Goal: Complete application form

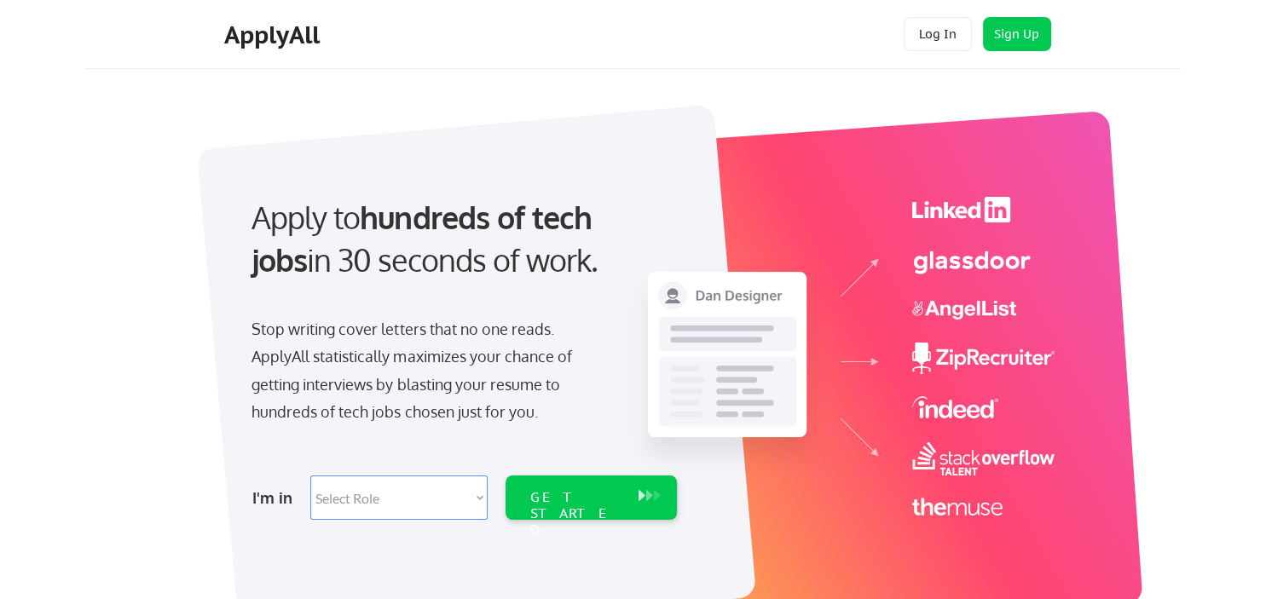
click at [310, 476] on select "Select Role Software Engineering Product Management Customer Success Sales UI/U…" at bounding box center [398, 498] width 177 height 44
select select ""hr_recruiting""
click option "HR/Recruiting" at bounding box center [0, 0] width 0 height 0
select select ""hr_recruiting""
click at [578, 504] on div "GET STARTED" at bounding box center [574, 513] width 91 height 49
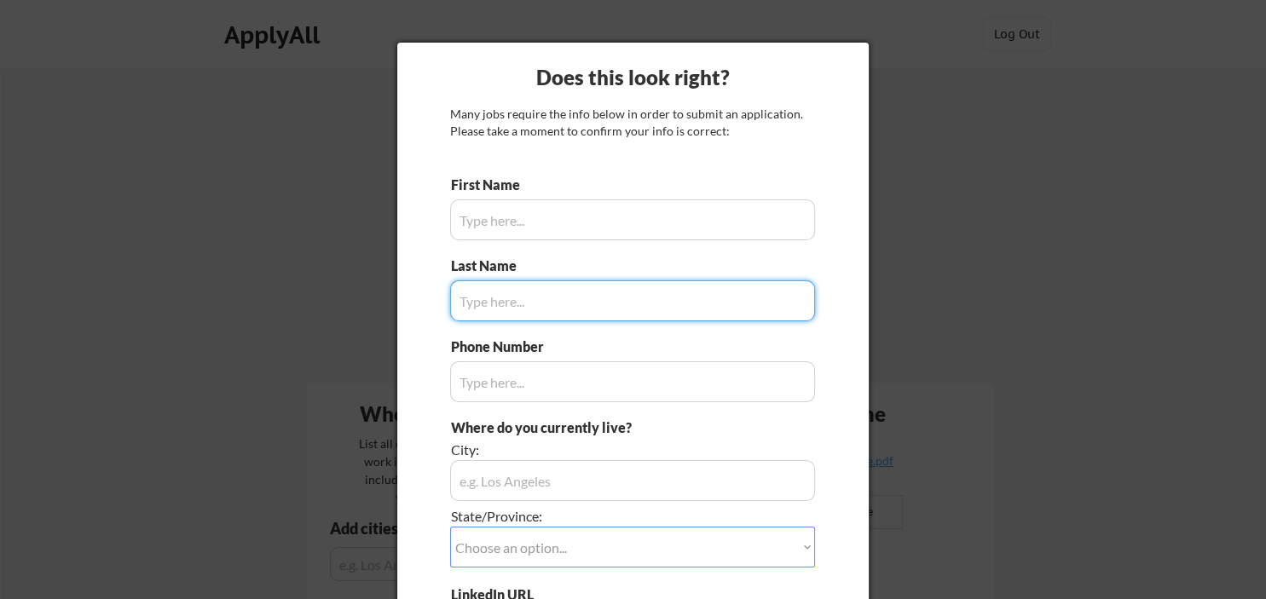
click at [710, 221] on input "input" at bounding box center [632, 219] width 365 height 41
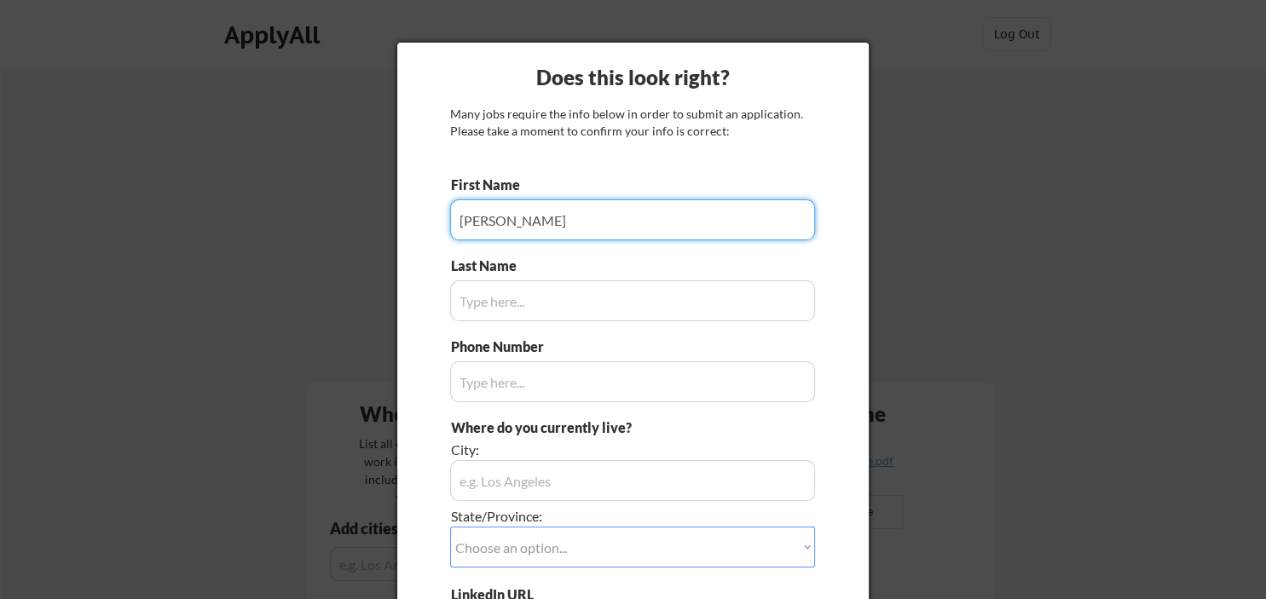
type input "[PERSON_NAME]"
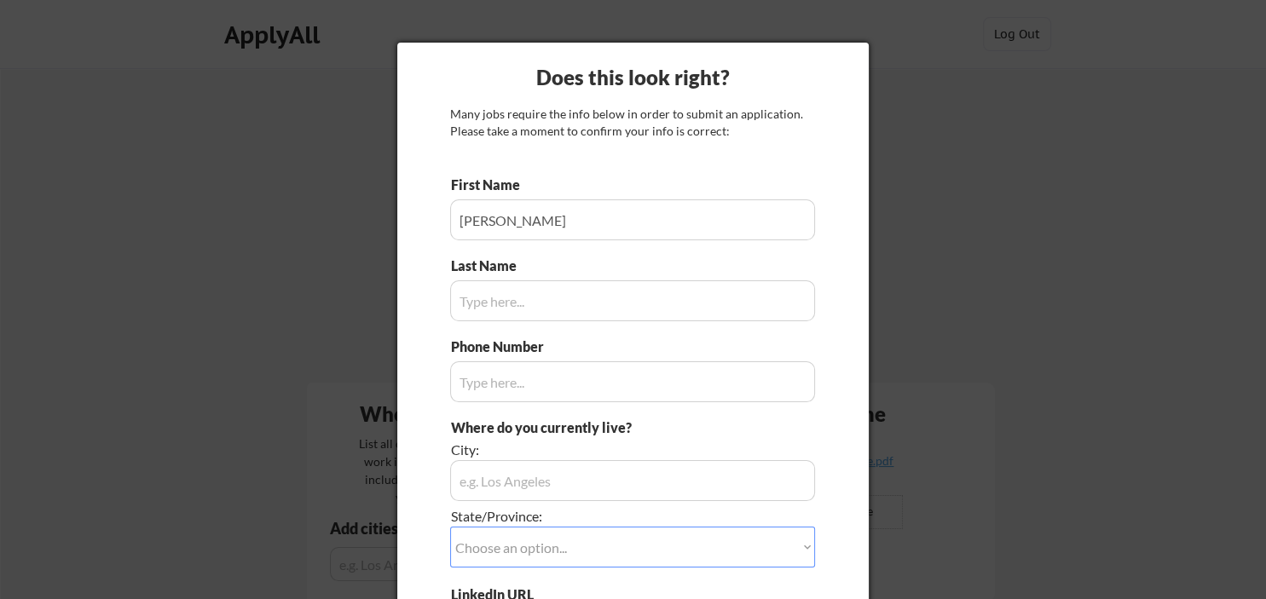
click at [489, 290] on input "input" at bounding box center [632, 300] width 365 height 41
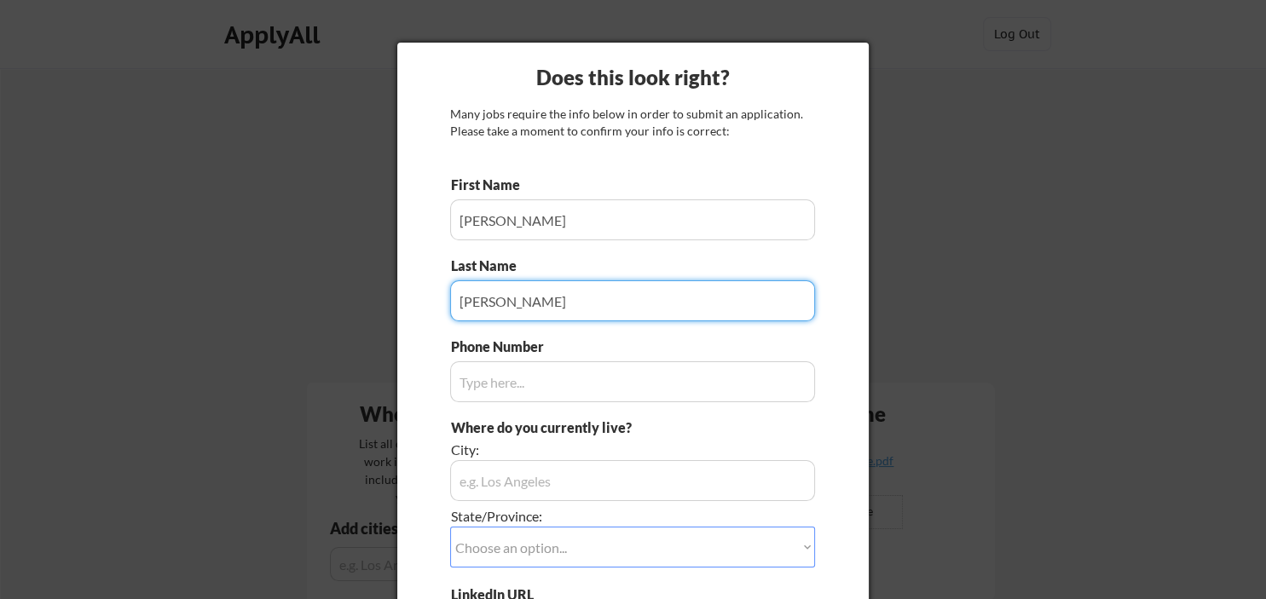
type input "Mallin"
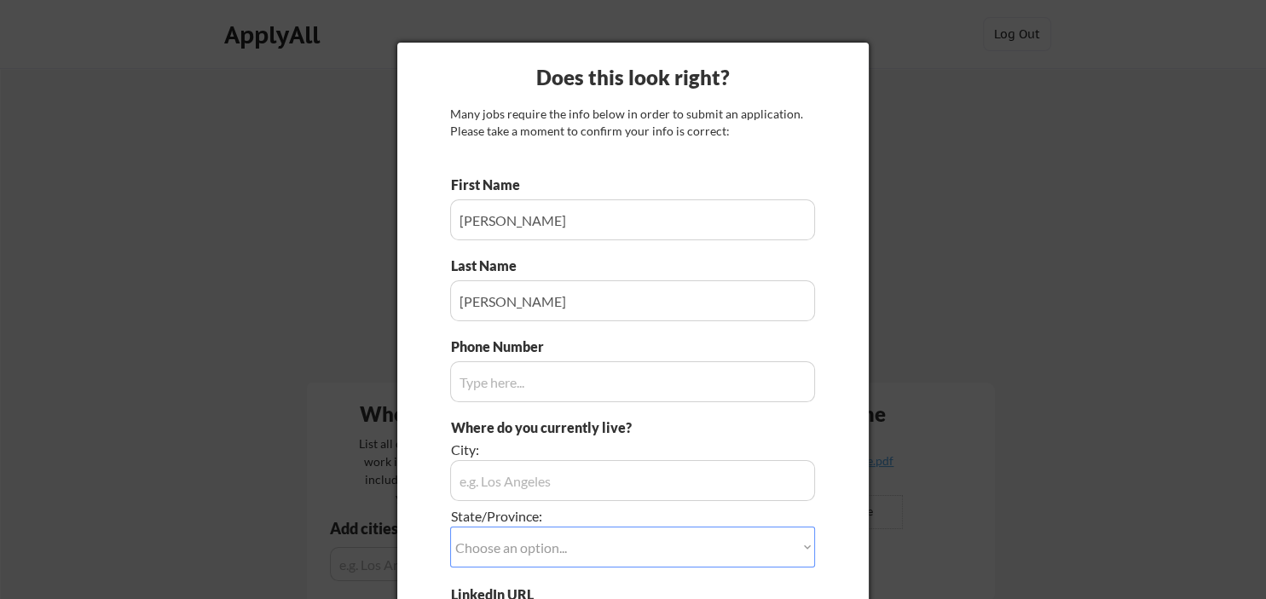
click at [637, 139] on div "Many jobs require the info below in order to submit an application. Please take…" at bounding box center [632, 122] width 365 height 33
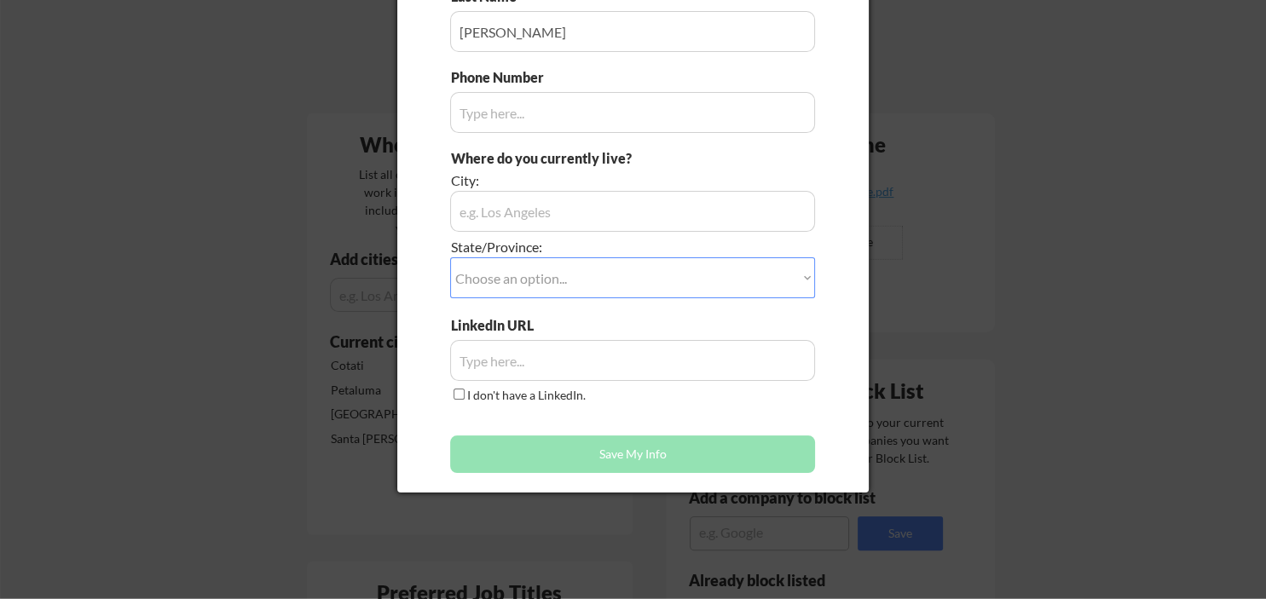
scroll to position [269, 0]
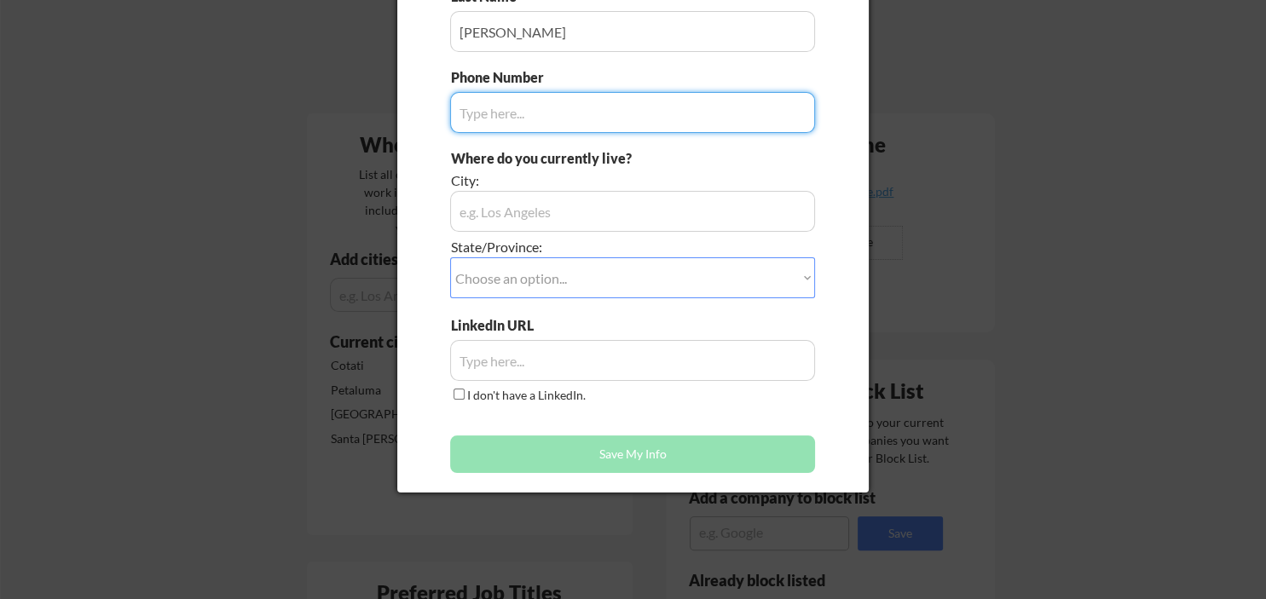
click at [611, 104] on input "input" at bounding box center [632, 112] width 365 height 41
type input "7074783537"
click at [602, 205] on input "input" at bounding box center [632, 211] width 365 height 41
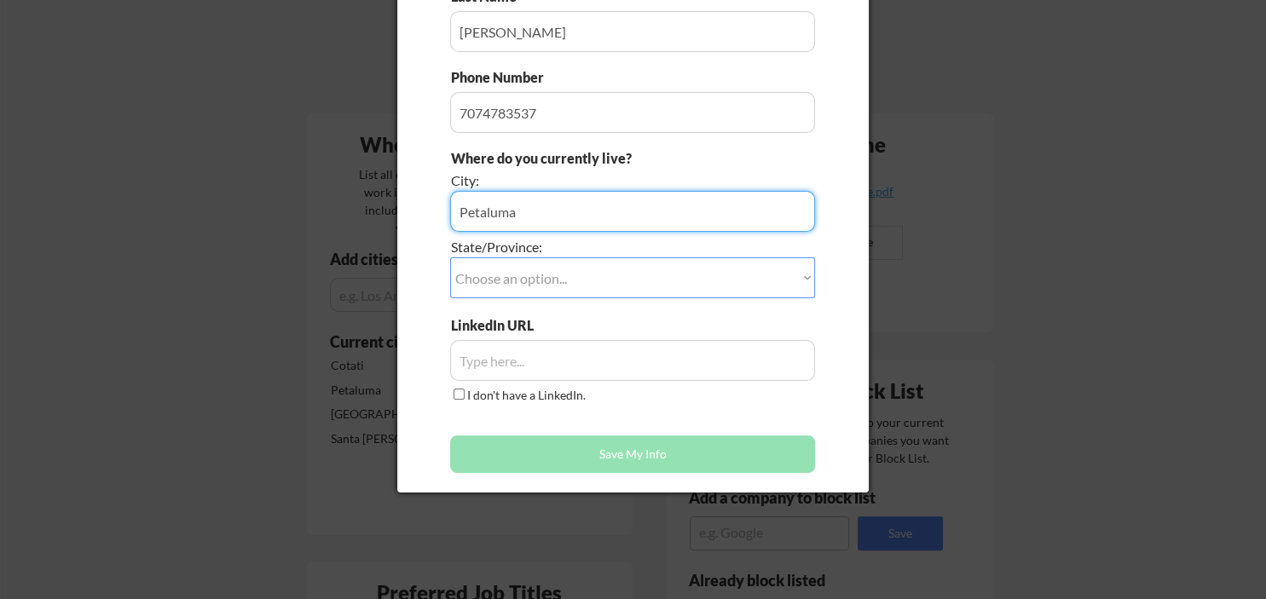
type input "Petaluma"
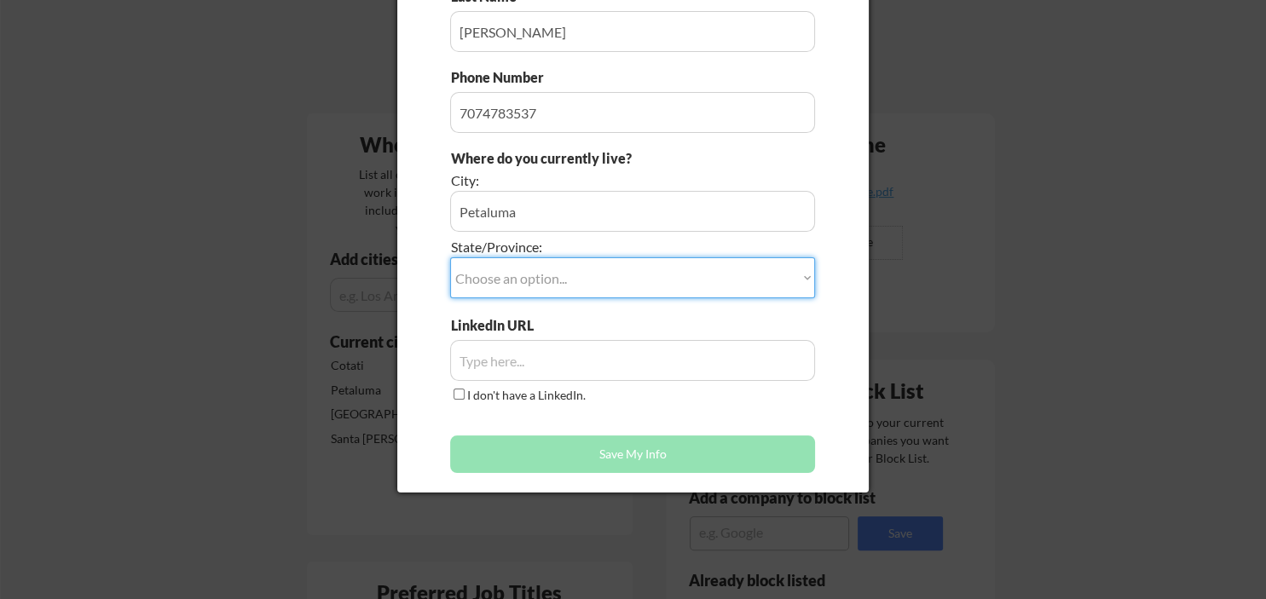
select select ""California""
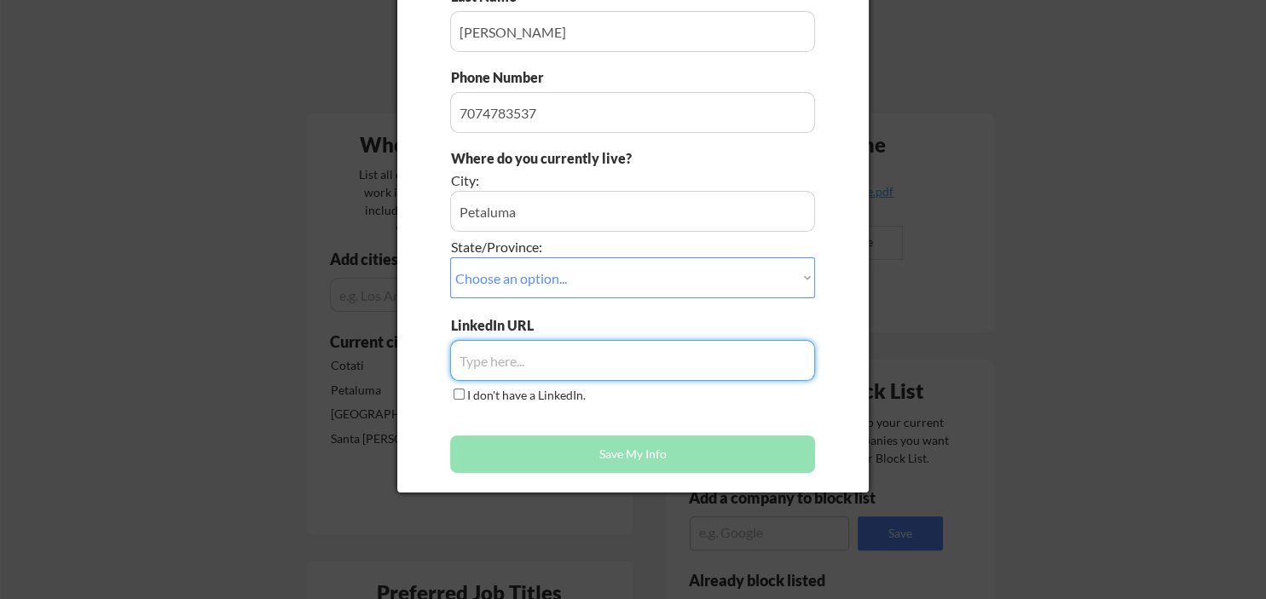
click at [535, 361] on input "input" at bounding box center [632, 360] width 365 height 41
paste input "https://www.linkedin.com/in/jessicamallin/"
type input "https://www.linkedin.com/in/jessicamallin/"
click at [839, 380] on div "Does this look right? Many jobs require the info below in order to submit an ap…" at bounding box center [632, 132] width 471 height 719
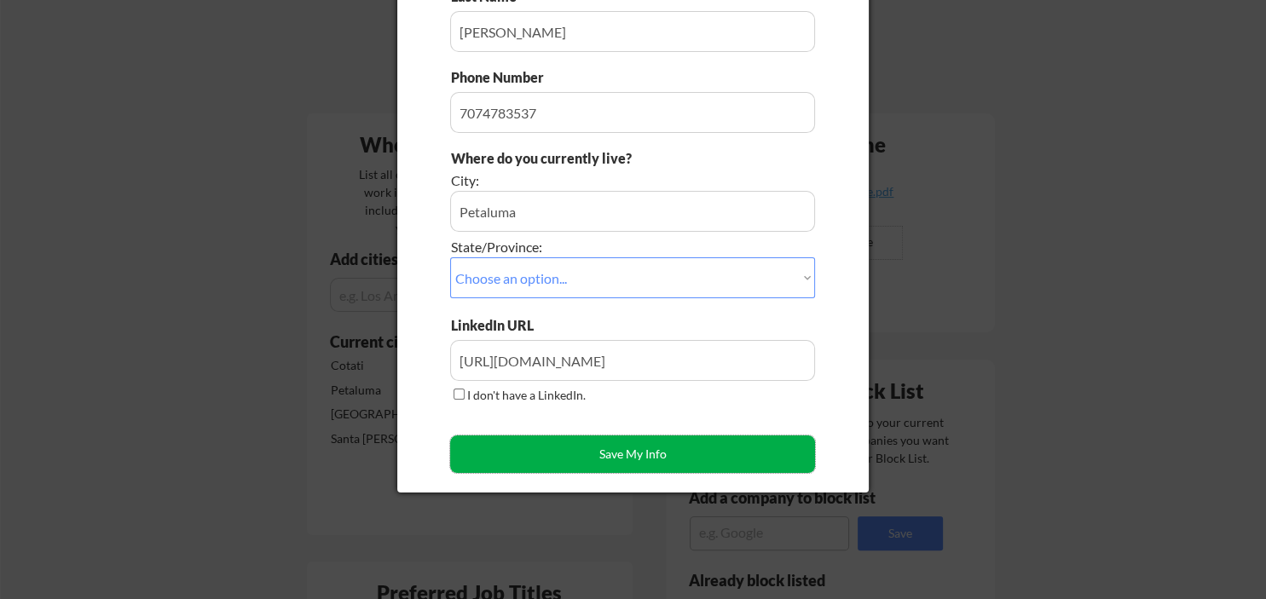
click at [736, 464] on button "Save My Info" at bounding box center [632, 455] width 365 height 38
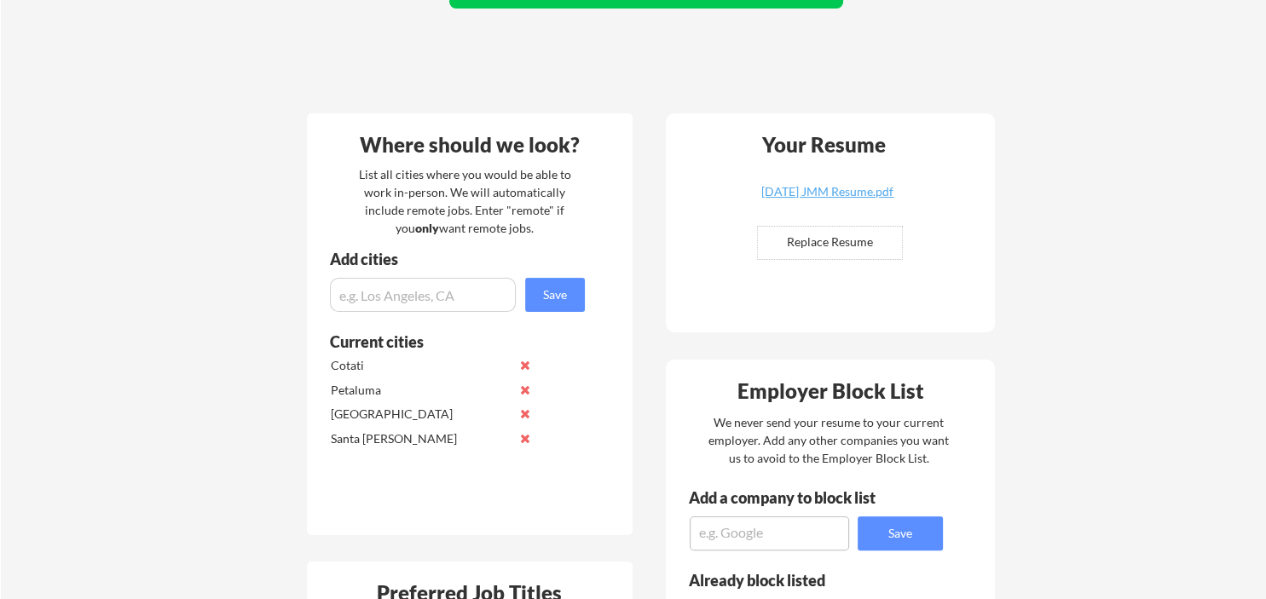
click at [476, 275] on div "Add cities" at bounding box center [459, 264] width 305 height 26
click at [476, 294] on input "input" at bounding box center [423, 295] width 186 height 34
click at [796, 256] on input "file" at bounding box center [830, 243] width 144 height 32
click at [795, 231] on input "file" at bounding box center [830, 243] width 144 height 32
type input "C:\fakepath\09.11.2025 JMM Resume.docx"
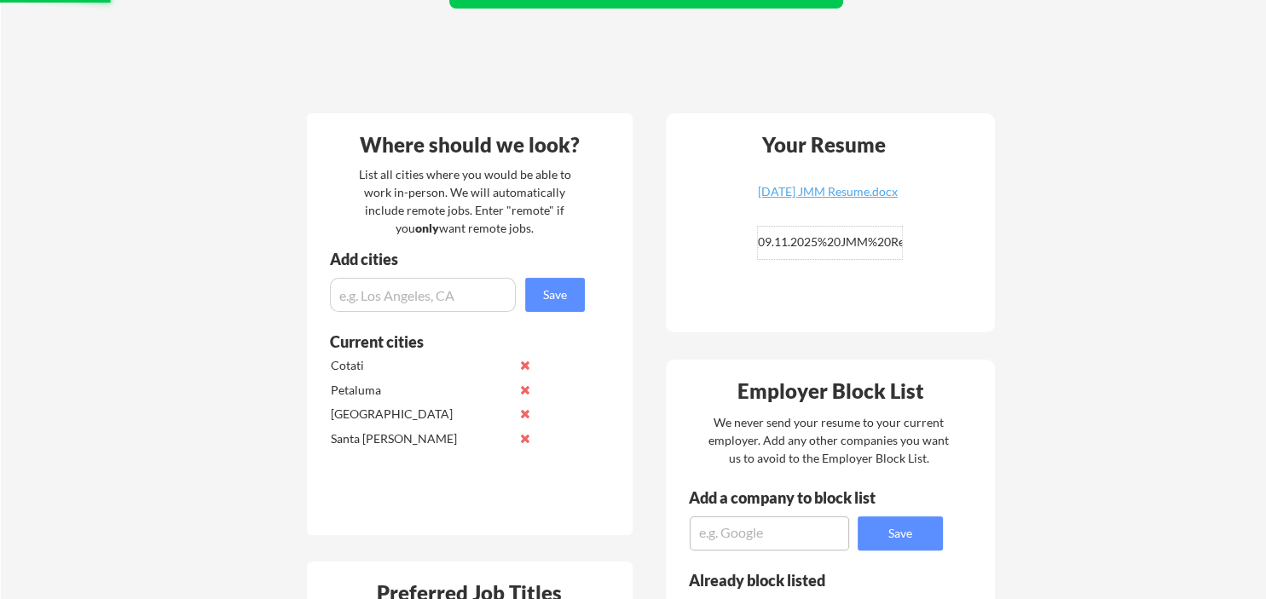
click at [1061, 273] on div "Your Dashboard Jobs await! Hit the green button below to sign up for a plan and…" at bounding box center [633, 606] width 1265 height 1615
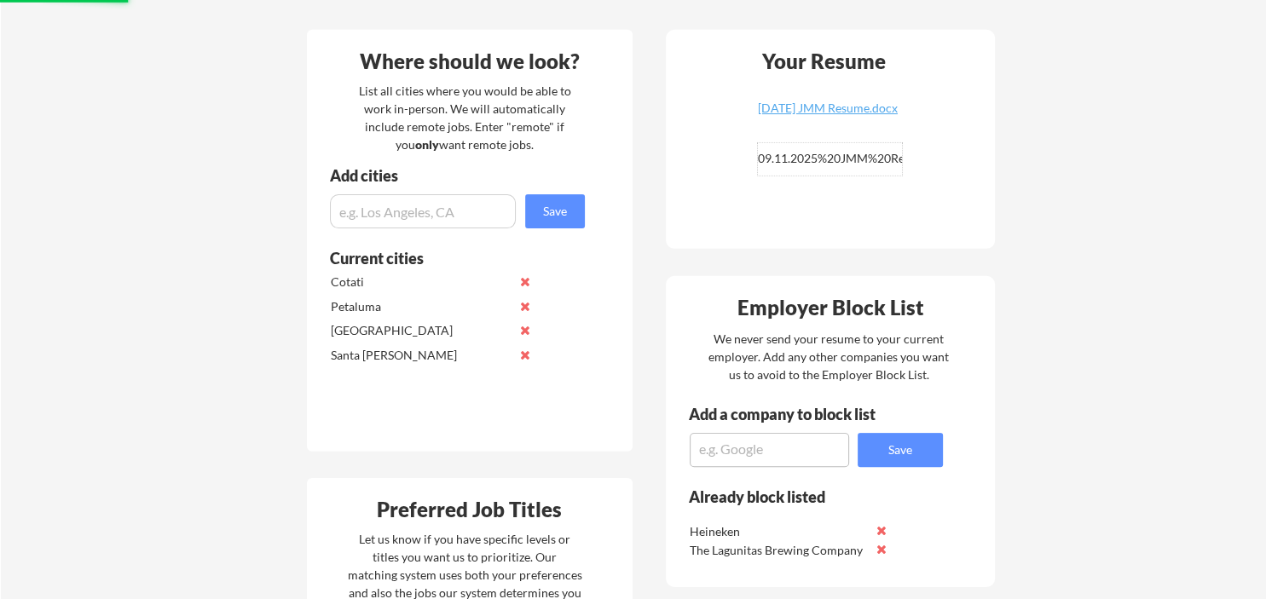
scroll to position [450, 0]
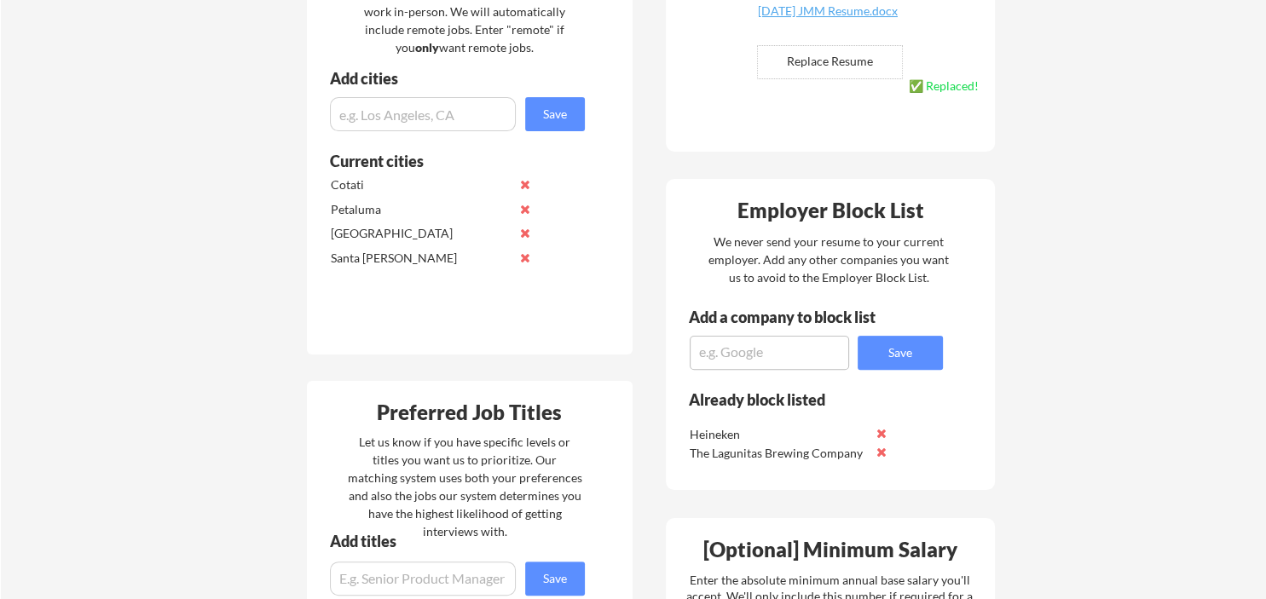
click at [721, 365] on textarea at bounding box center [768, 353] width 159 height 34
type textarea "aerovironment"
click at [898, 363] on button "Save" at bounding box center [899, 353] width 85 height 34
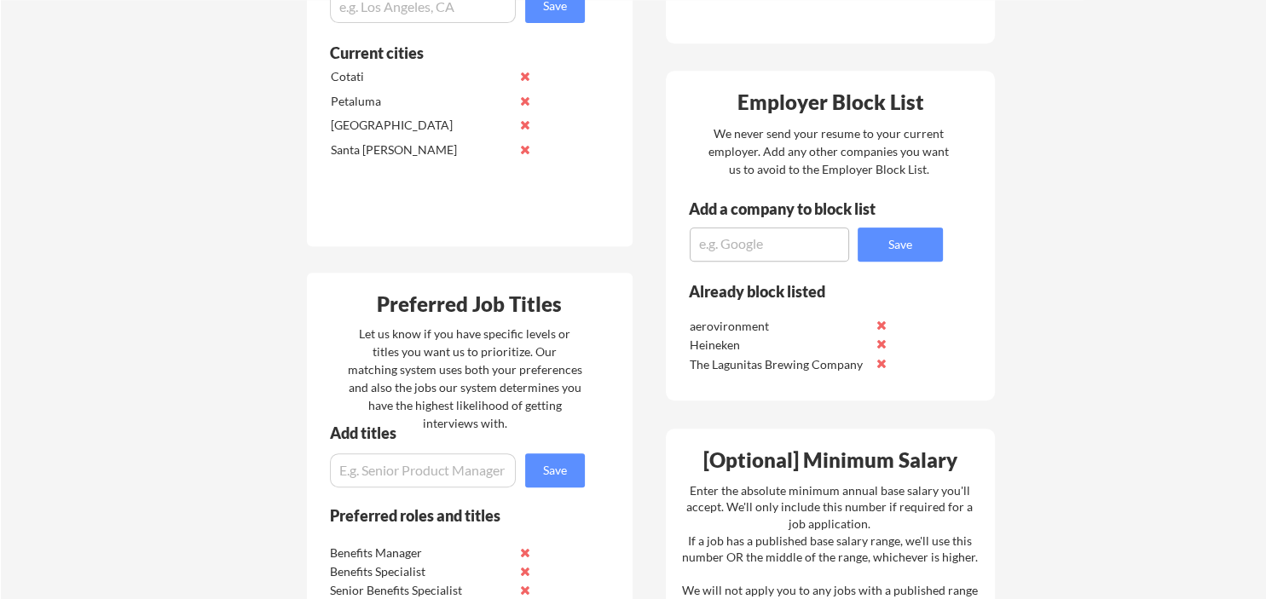
scroll to position [719, 0]
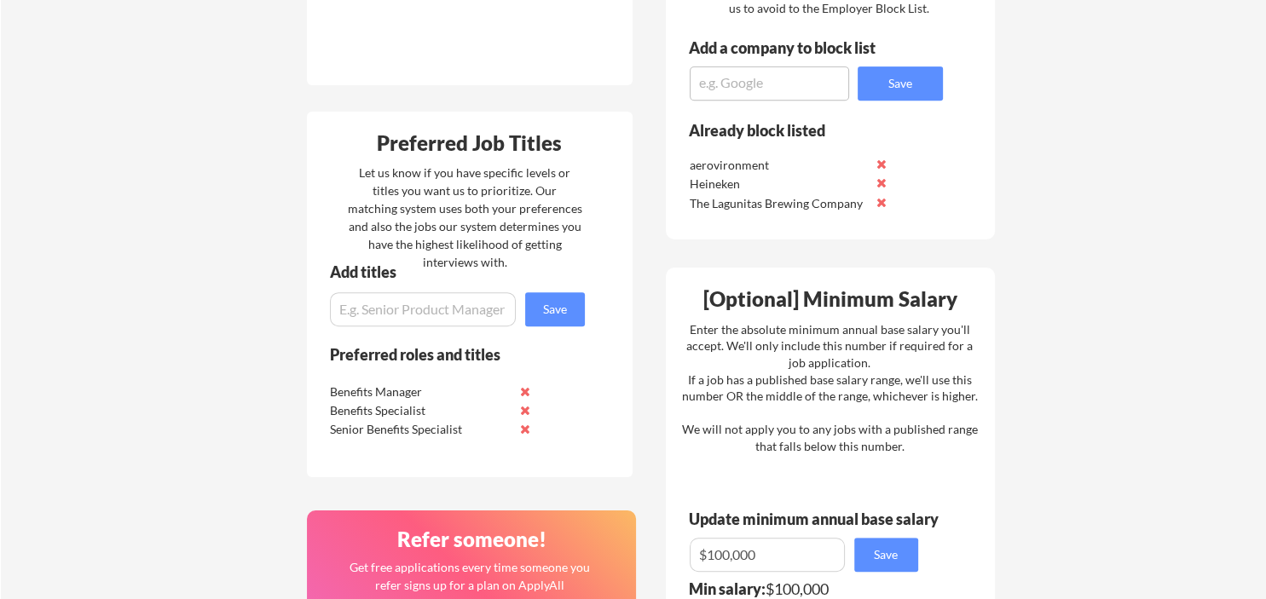
click at [525, 387] on button at bounding box center [525, 391] width 13 height 13
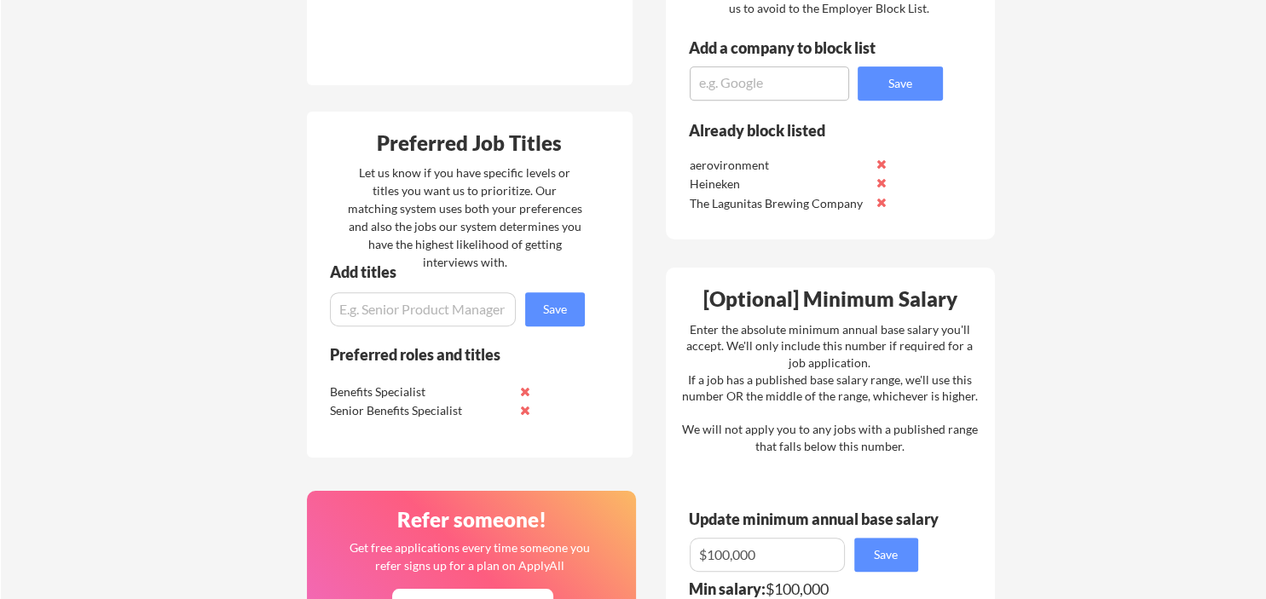
click at [470, 308] on input "input" at bounding box center [423, 309] width 186 height 34
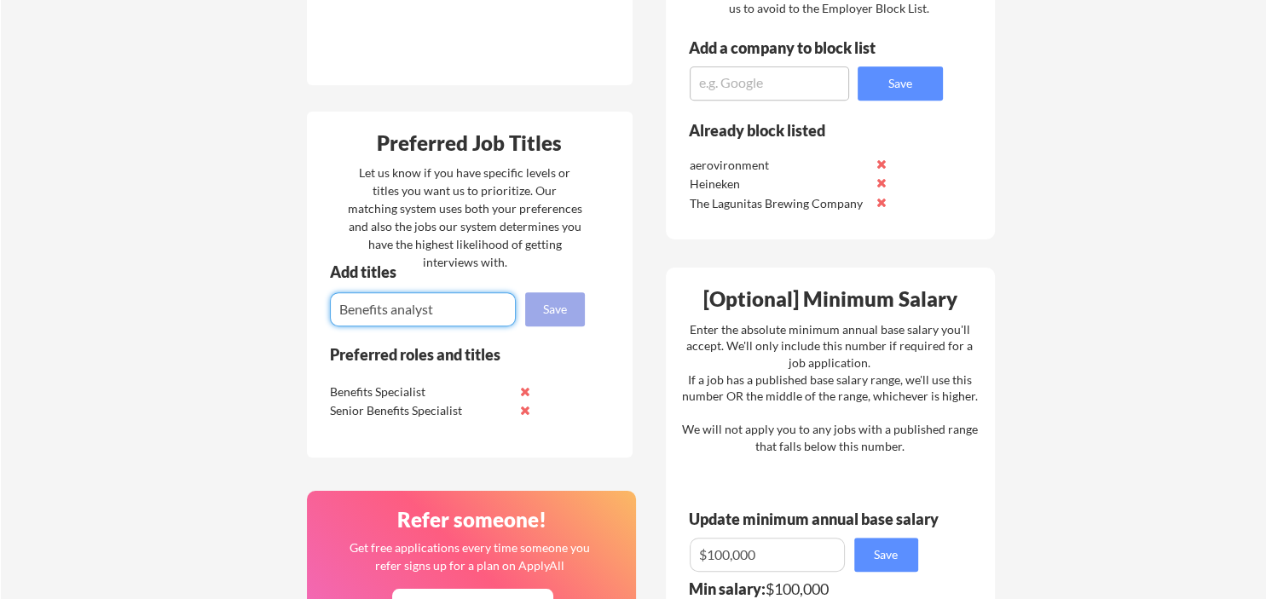
type input "Benefits analyst"
click at [562, 305] on button "Save" at bounding box center [555, 309] width 60 height 34
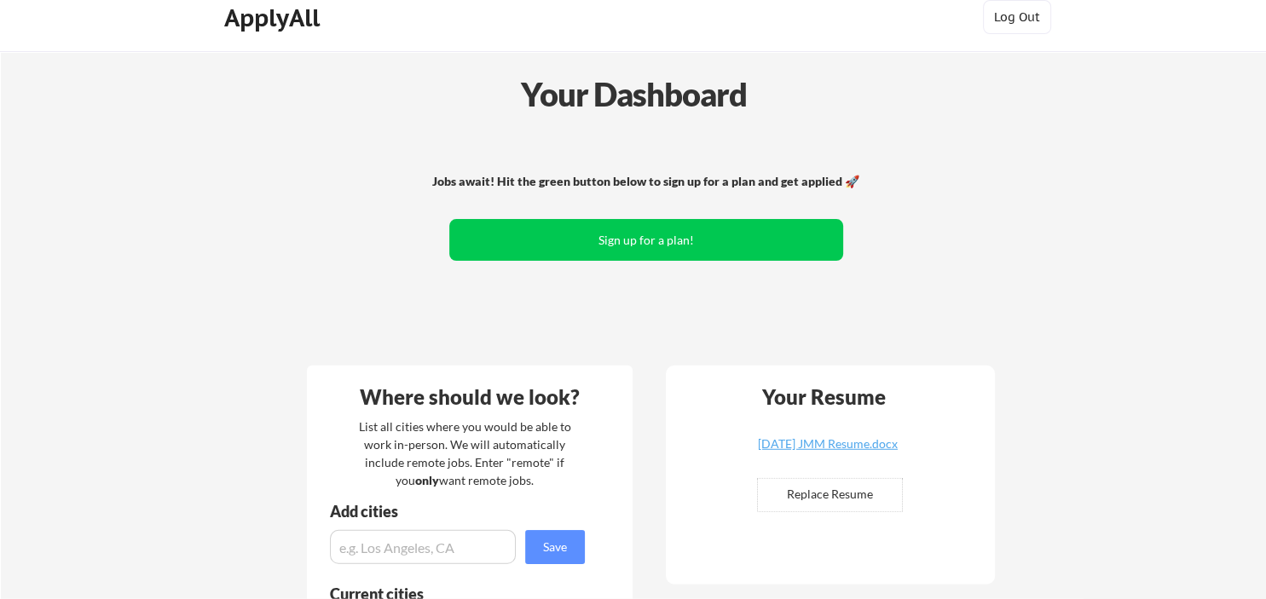
scroll to position [0, 0]
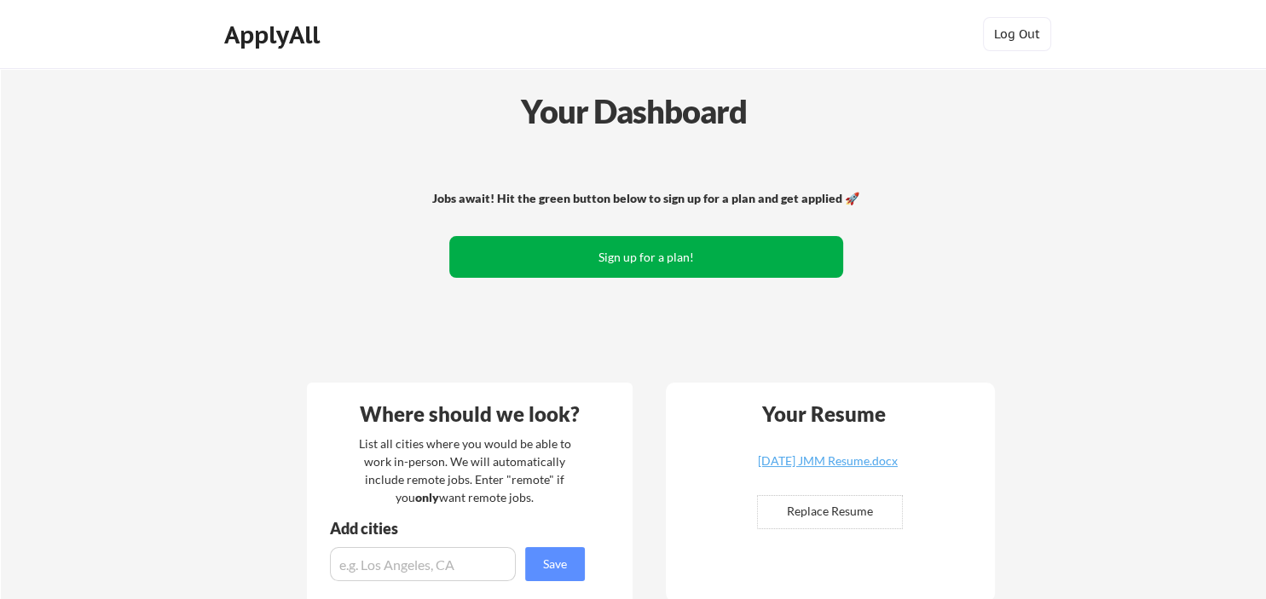
click at [757, 257] on button "Sign up for a plan!" at bounding box center [646, 257] width 394 height 42
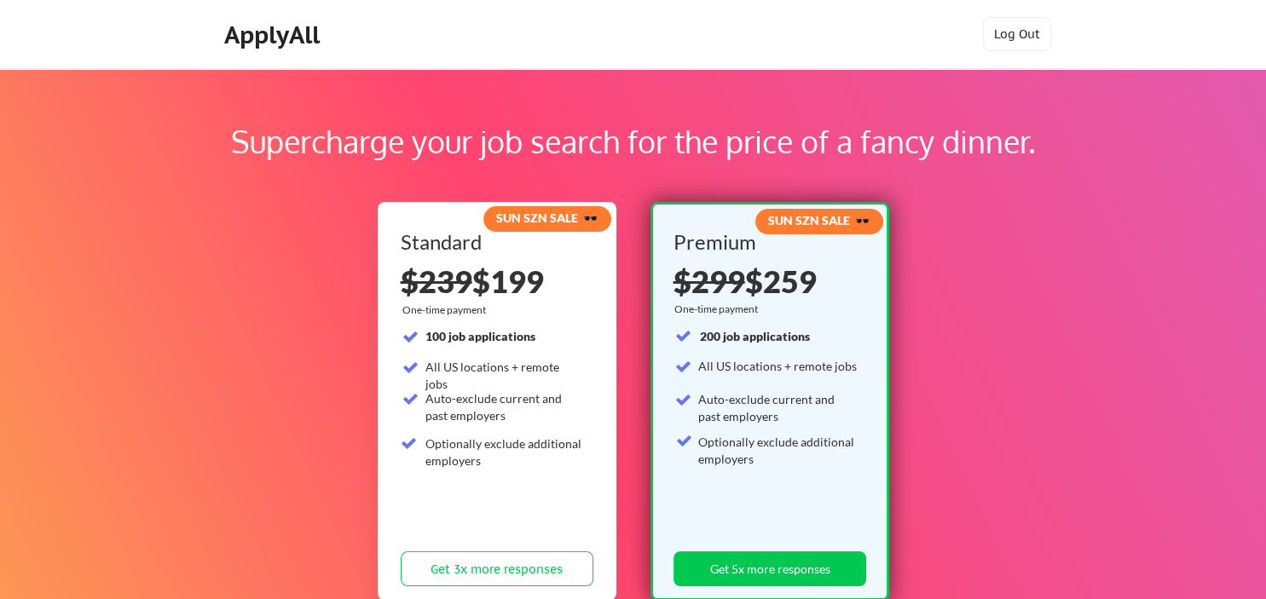
scroll to position [180, 0]
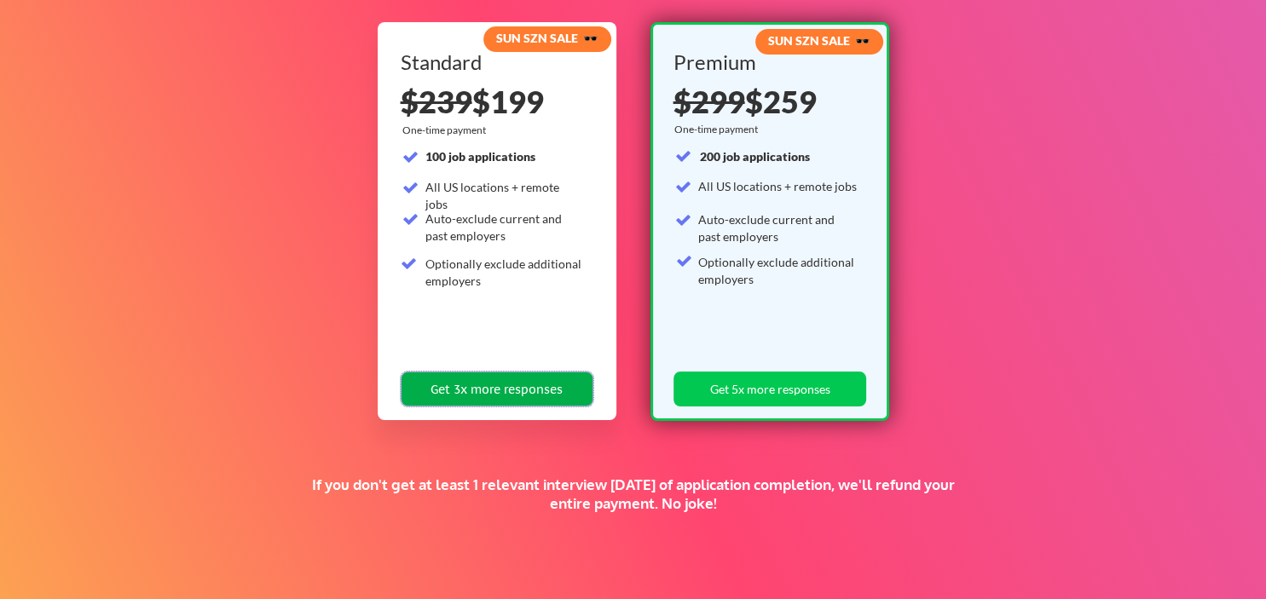
click at [518, 394] on button "Get 3x more responses" at bounding box center [497, 389] width 193 height 35
